Goal: Information Seeking & Learning: Learn about a topic

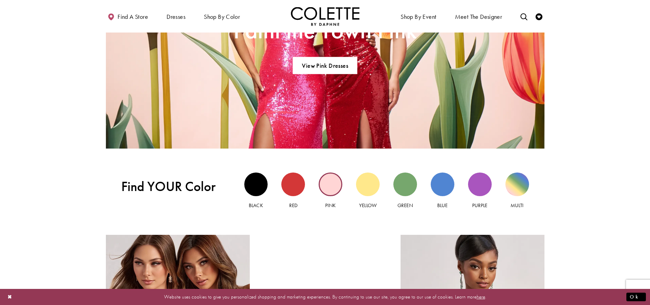
scroll to position [685, 0]
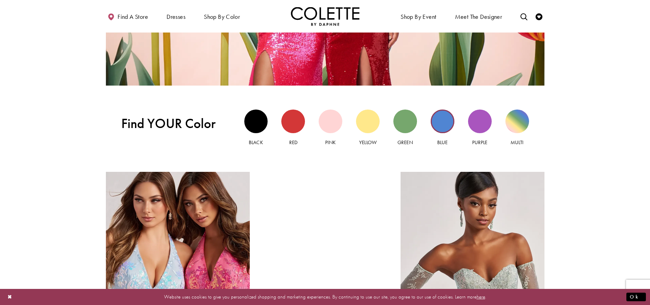
click at [443, 120] on div "Blue view" at bounding box center [443, 122] width 24 height 24
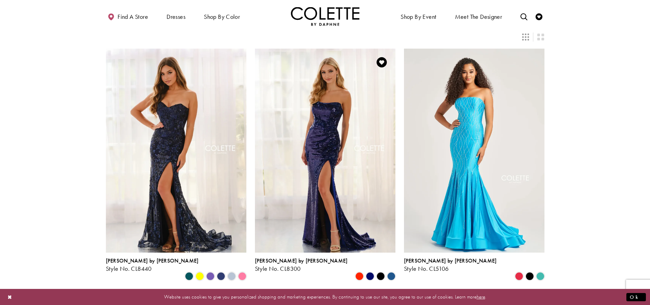
scroll to position [91, 0]
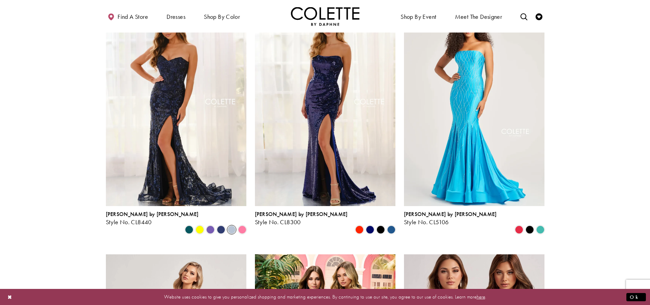
click at [232, 226] on span "Product List" at bounding box center [232, 230] width 8 height 8
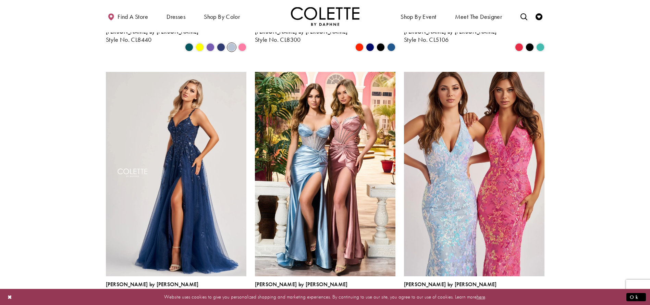
scroll to position [320, 0]
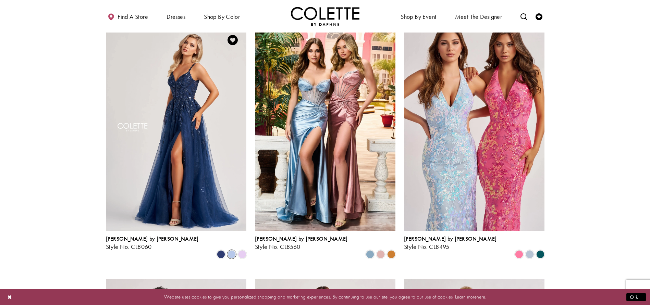
click at [232, 250] on span "Product List" at bounding box center [232, 254] width 8 height 8
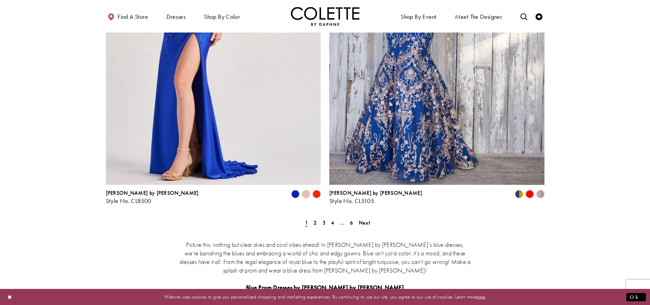
scroll to position [1234, 0]
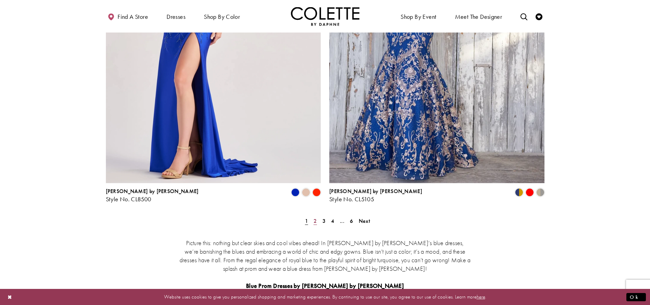
click at [315, 218] on span "2" at bounding box center [315, 221] width 3 height 7
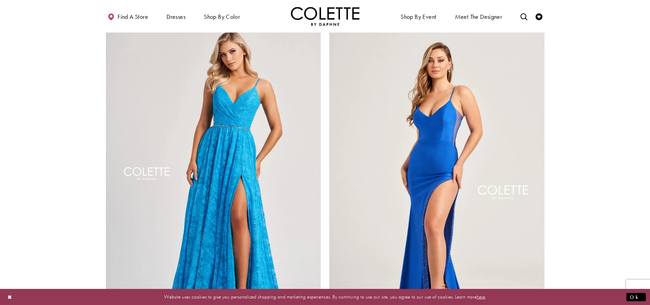
scroll to position [1133, 0]
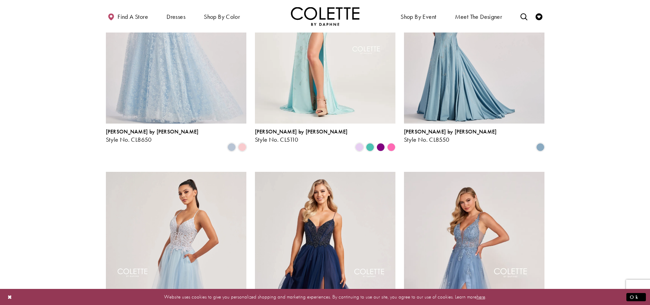
scroll to position [311, 0]
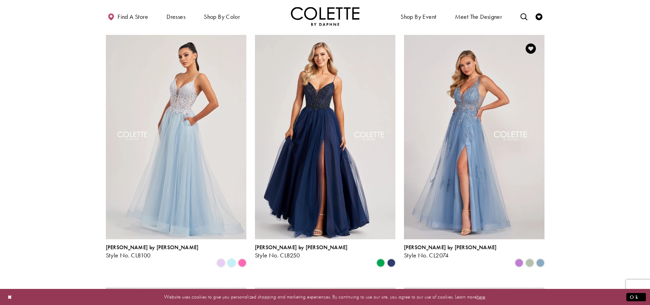
click at [476, 129] on img "Visit Colette by Daphne Style No. CL2074 Page" at bounding box center [474, 137] width 140 height 204
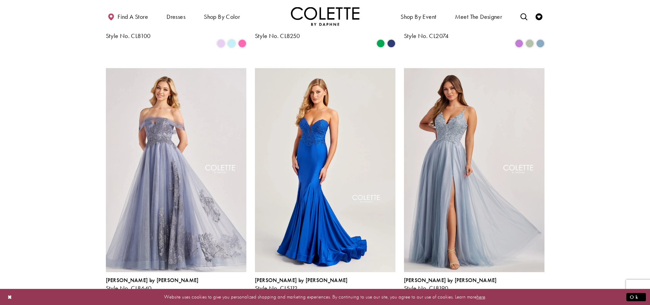
scroll to position [540, 0]
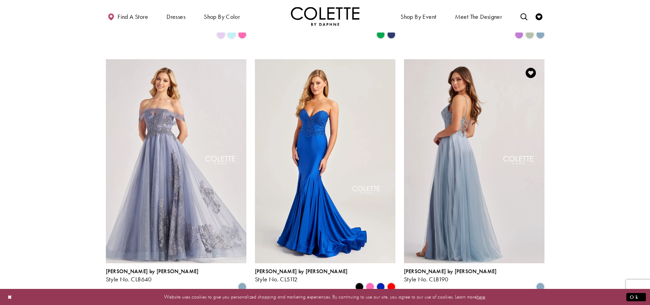
click at [452, 128] on img "Visit Colette by Daphne Style No. CL8190 Page" at bounding box center [474, 161] width 140 height 204
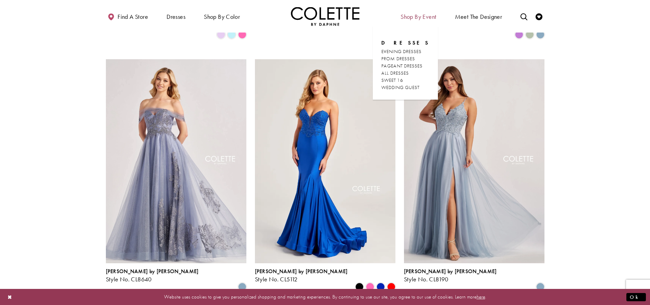
click at [596, 175] on section at bounding box center [325, 218] width 650 height 1358
click at [410, 11] on span "Shop By Event" at bounding box center [418, 16] width 39 height 19
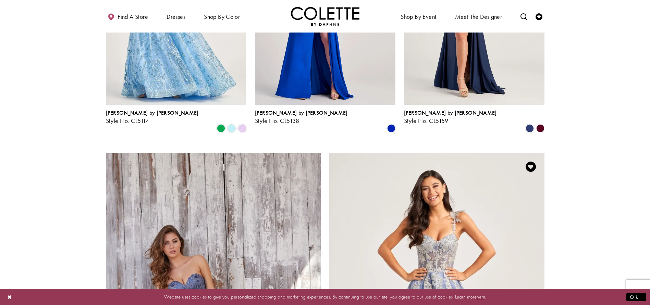
scroll to position [1179, 0]
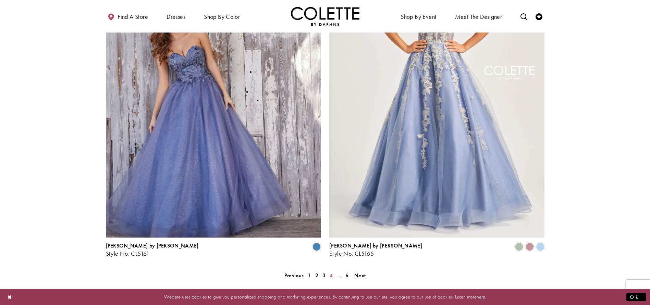
click at [332, 272] on span "4" at bounding box center [331, 275] width 3 height 7
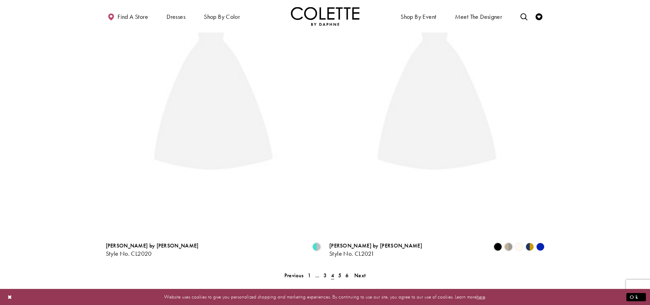
scroll to position [37, 0]
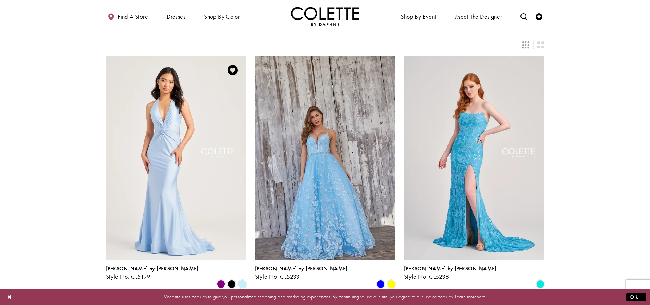
click at [154, 168] on img "Visit Colette by Daphne Style No. CL5199 Page" at bounding box center [176, 159] width 140 height 204
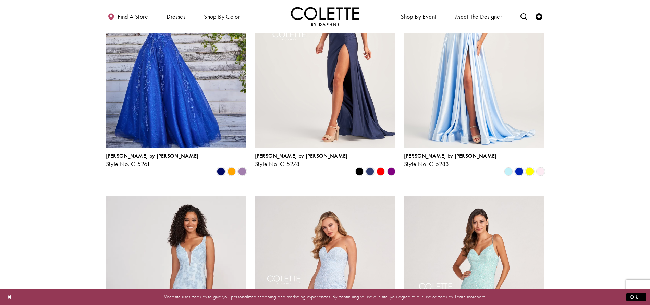
scroll to position [540, 0]
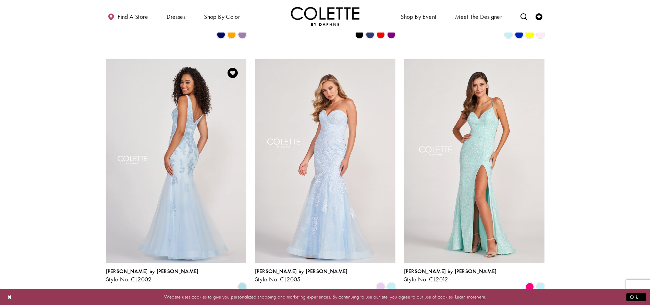
click at [186, 111] on img "Visit Colette by Daphne Style No. CL2002 Page" at bounding box center [176, 161] width 140 height 204
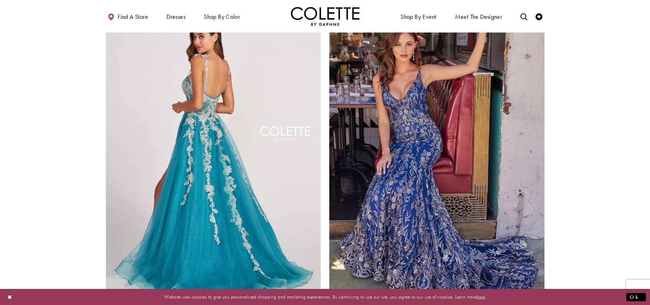
scroll to position [1133, 0]
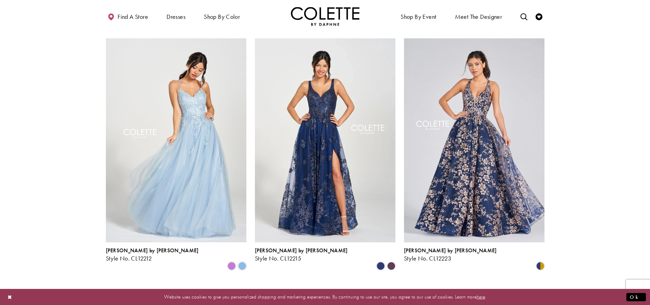
scroll to position [814, 0]
click at [189, 134] on img "Visit Colette by Daphne Style No. CL12212 Page" at bounding box center [176, 140] width 140 height 204
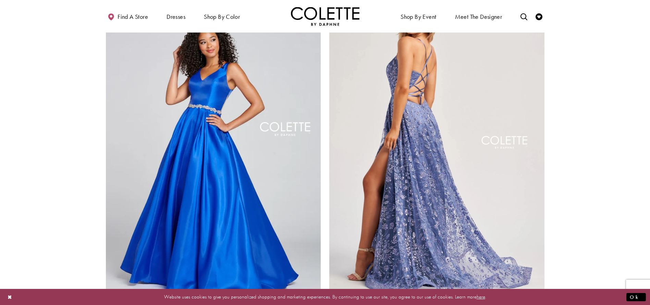
scroll to position [1133, 0]
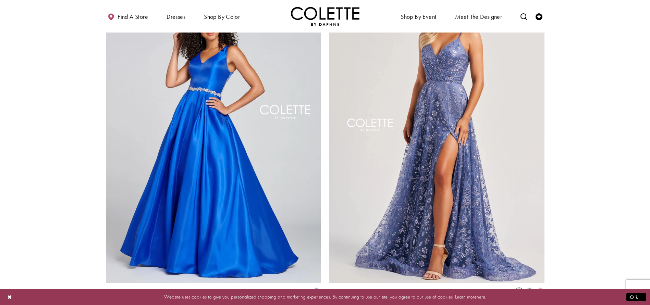
click at [516, 289] on span "Product List" at bounding box center [519, 293] width 8 height 8
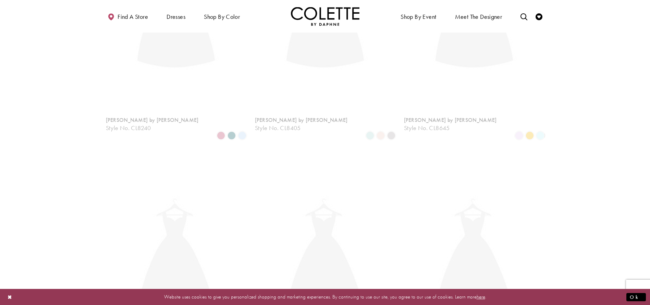
scroll to position [37, 0]
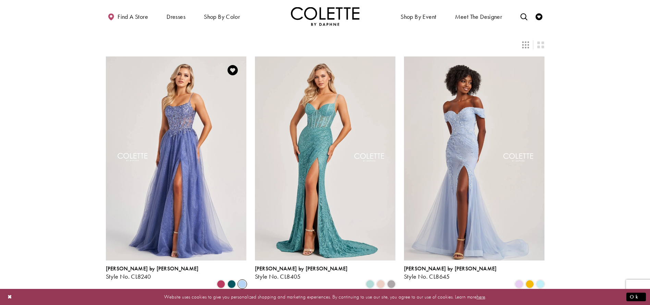
click at [242, 280] on span "Product List" at bounding box center [242, 284] width 8 height 8
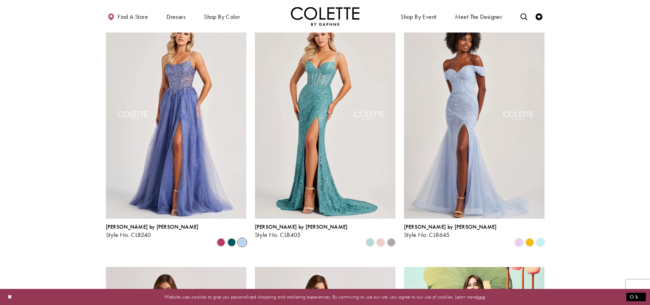
scroll to position [83, 0]
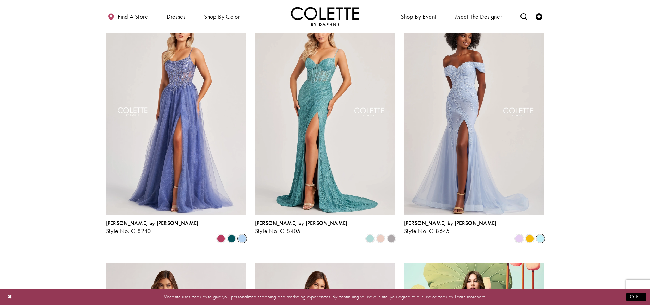
click at [538, 235] on span "Product List" at bounding box center [540, 239] width 8 height 8
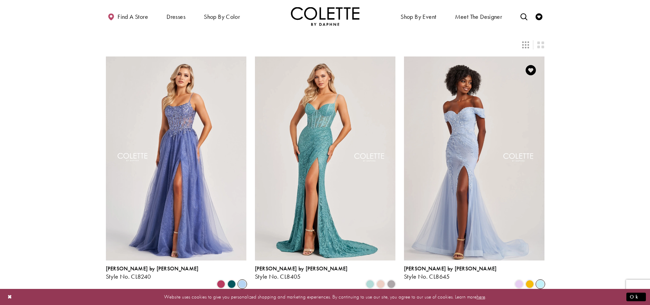
click at [467, 118] on img "Visit Colette by Daphne Style No. CL8645 Page" at bounding box center [474, 159] width 140 height 204
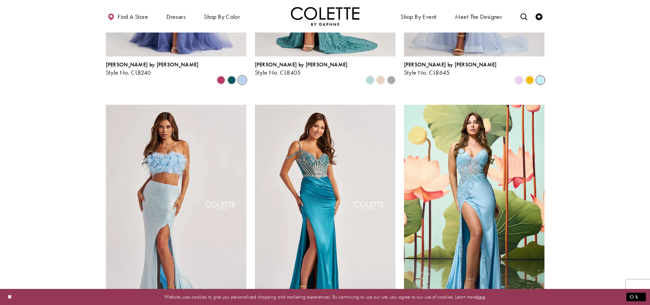
scroll to position [0, 0]
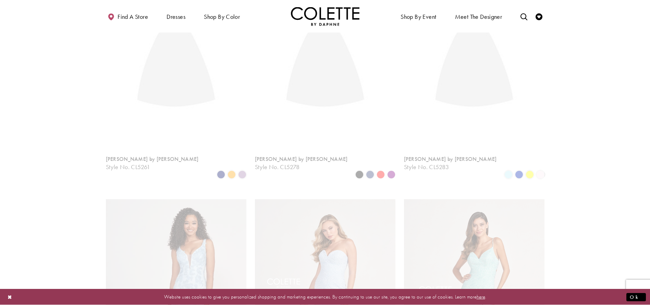
scroll to position [37, 0]
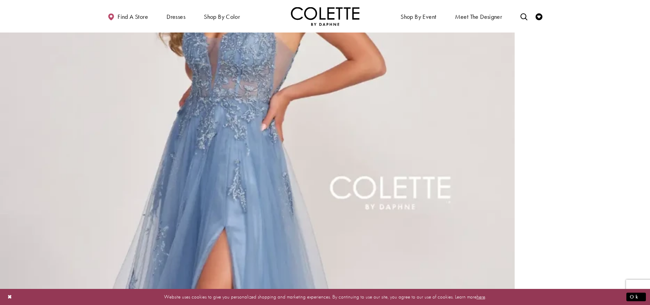
scroll to position [1005, 0]
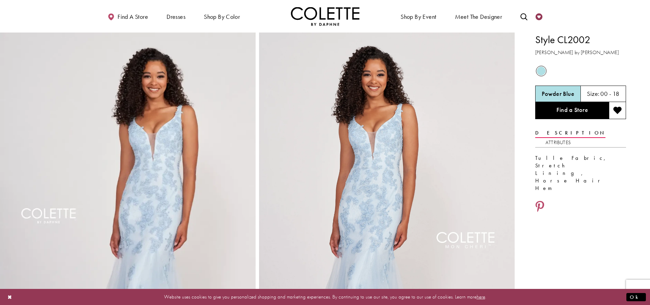
click at [538, 16] on icon "Check Wishlist" at bounding box center [539, 16] width 7 height 7
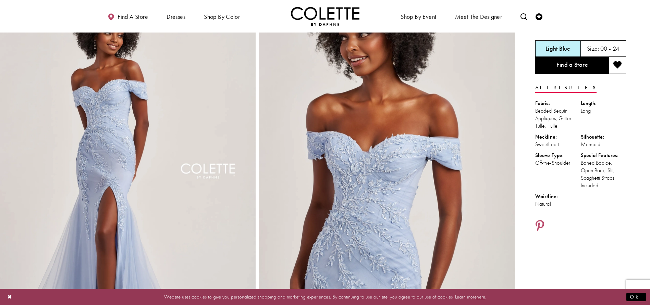
scroll to position [46, 0]
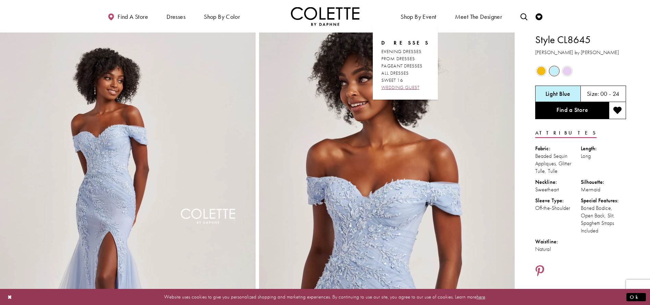
click at [404, 89] on span "WEDDING GUEST" at bounding box center [400, 87] width 38 height 6
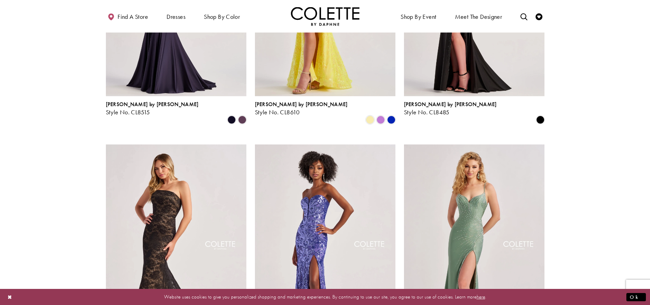
scroll to position [457, 0]
